Goal: Task Accomplishment & Management: Use online tool/utility

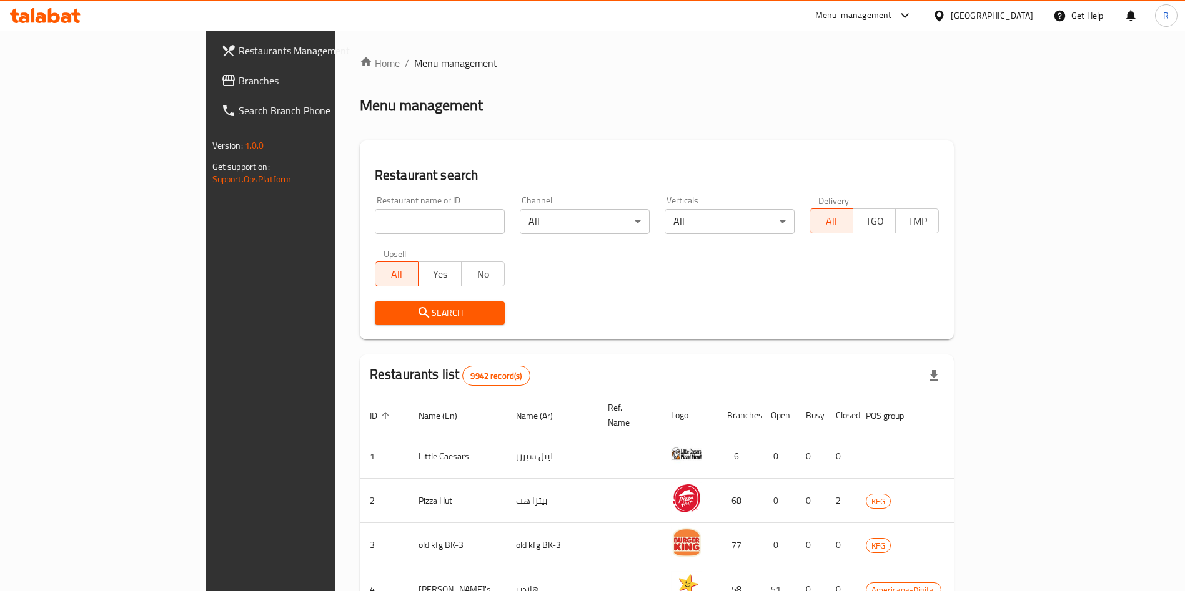
drag, startPoint x: 0, startPoint y: 0, endPoint x: 411, endPoint y: 225, distance: 468.8
click at [411, 225] on input "search" at bounding box center [440, 221] width 130 height 25
type input "district b"
click button "Search" at bounding box center [440, 313] width 130 height 23
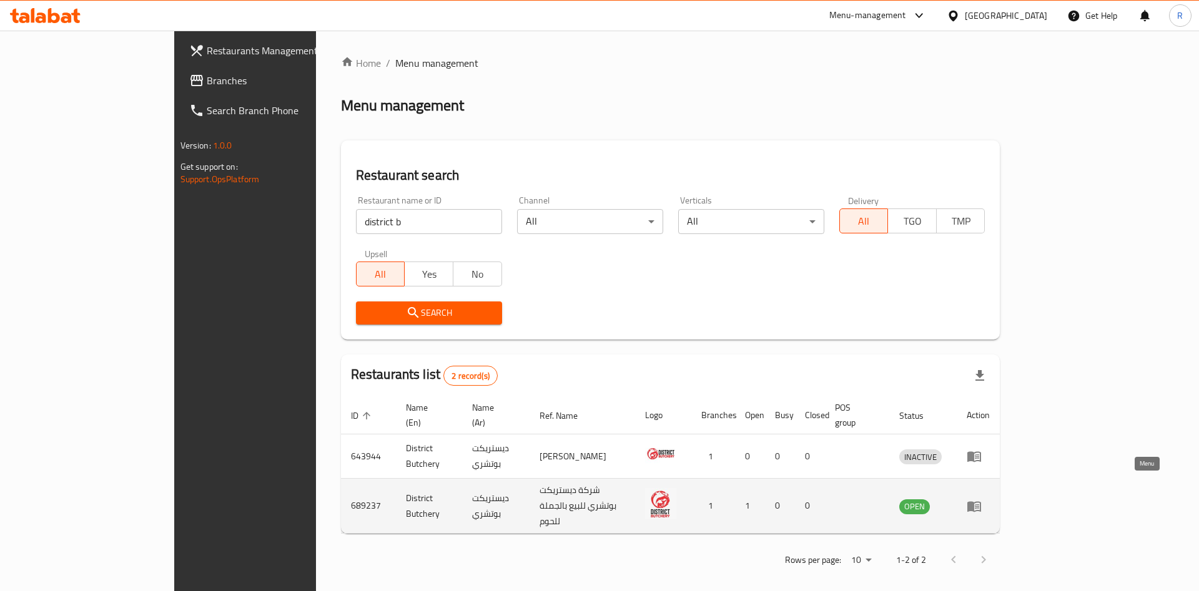
click at [981, 502] on icon "enhanced table" at bounding box center [974, 507] width 14 height 11
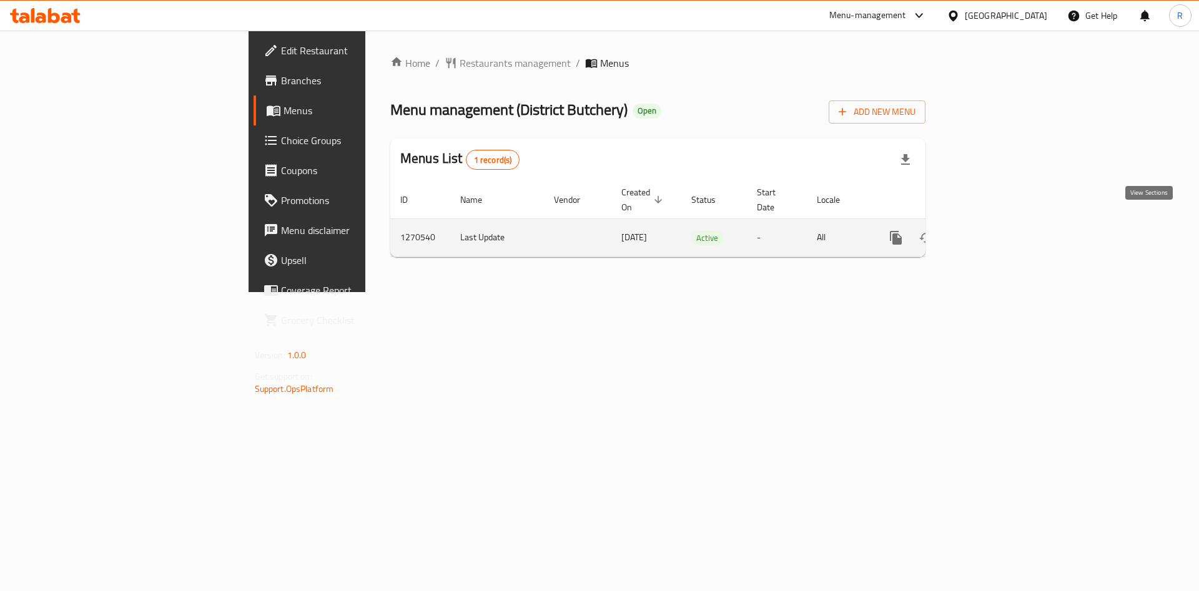
click at [994, 230] on icon "enhanced table" at bounding box center [986, 237] width 15 height 15
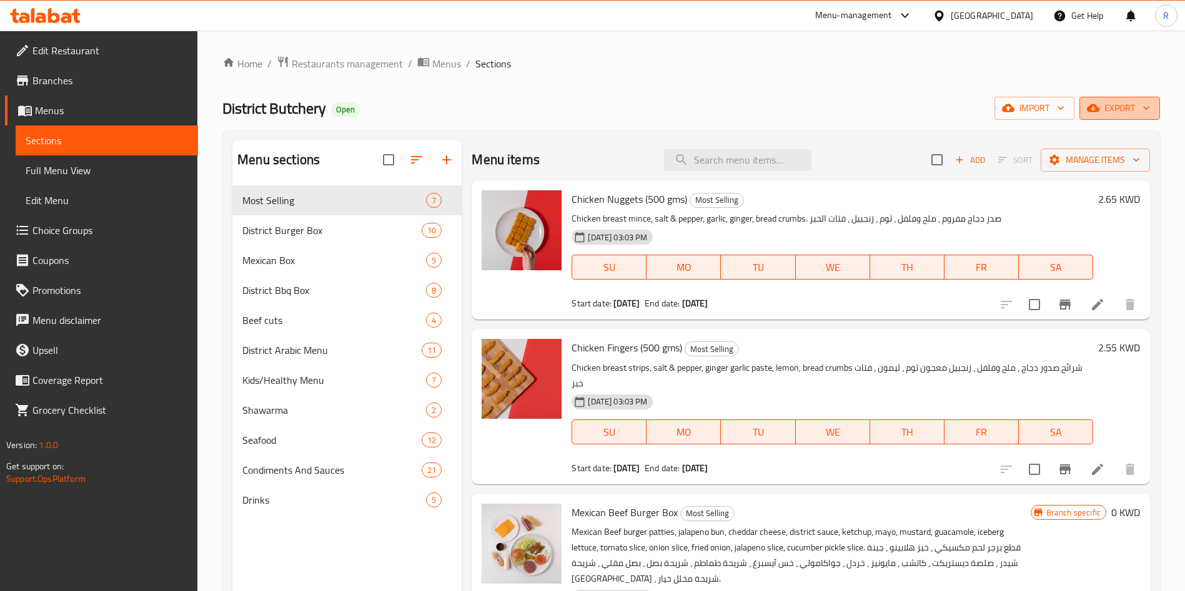
click at [1114, 109] on span "export" at bounding box center [1119, 109] width 61 height 16
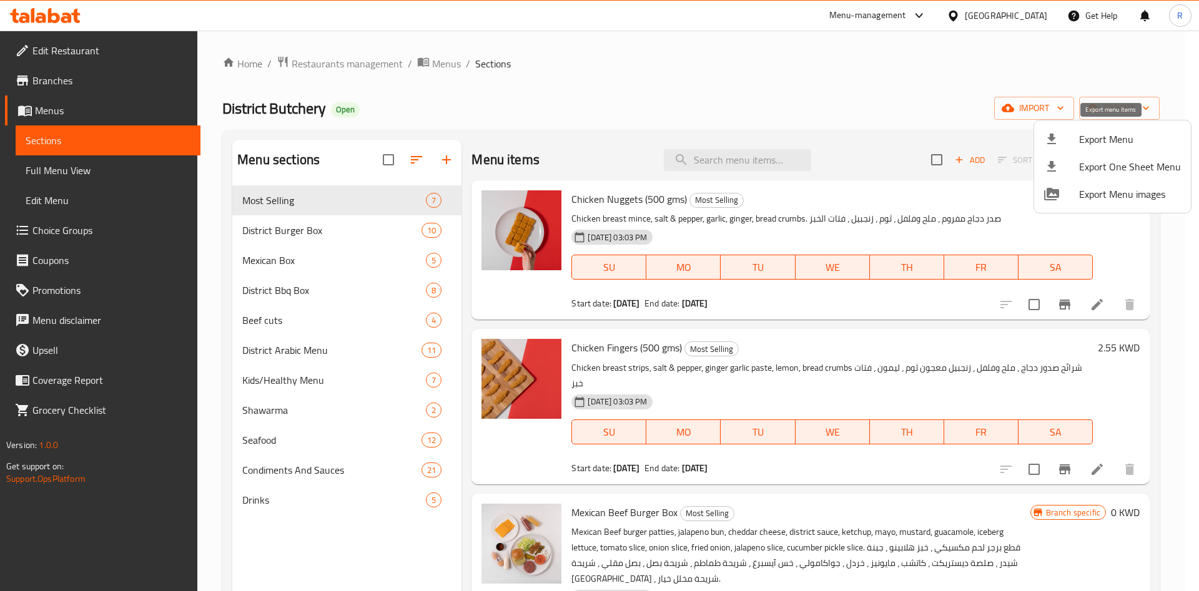
click at [1101, 139] on span "Export Menu" at bounding box center [1130, 139] width 102 height 15
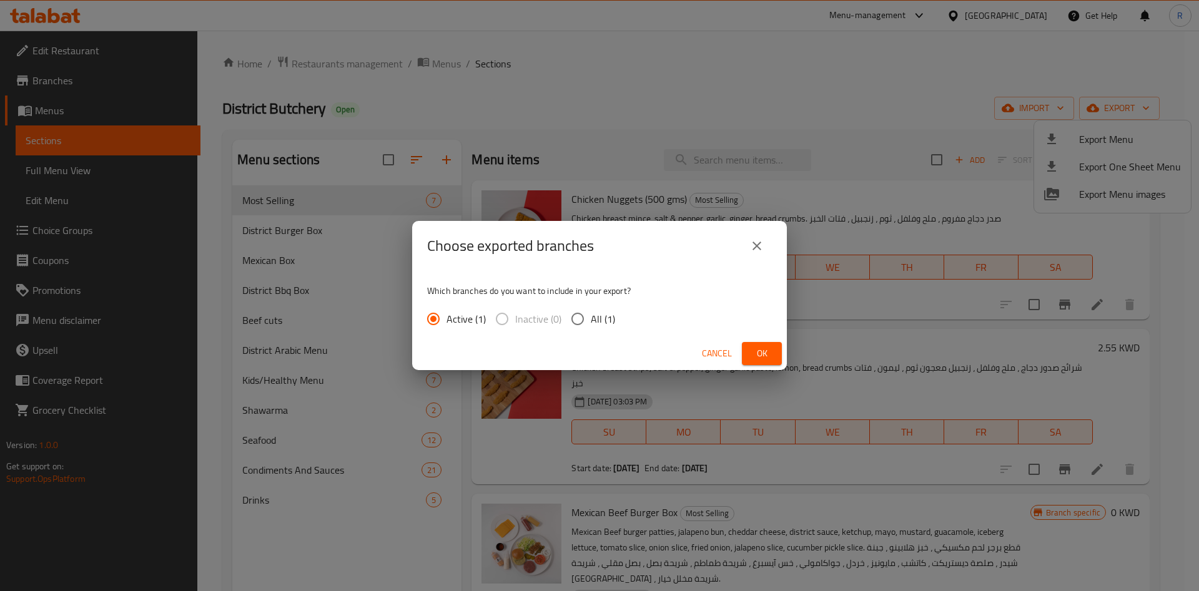
click at [768, 356] on span "Ok" at bounding box center [762, 354] width 20 height 16
